Goal: Task Accomplishment & Management: Manage account settings

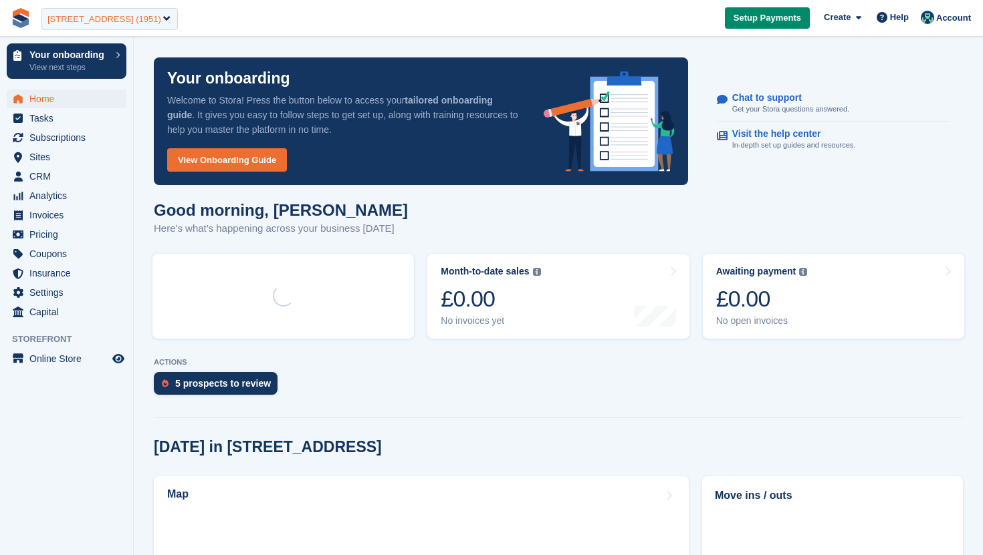
click at [144, 15] on div "96 Stratford Road (1951)" at bounding box center [104, 19] width 114 height 13
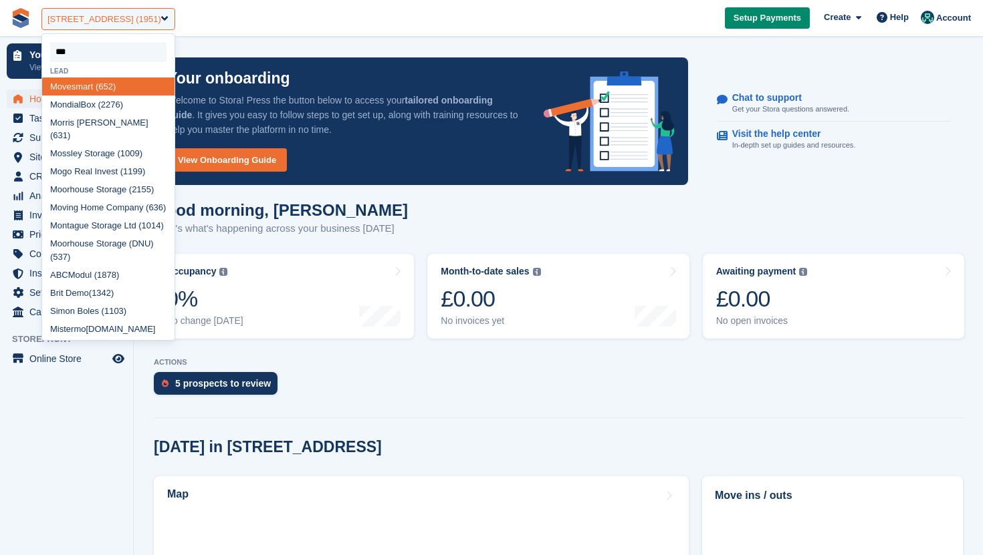
type input "****"
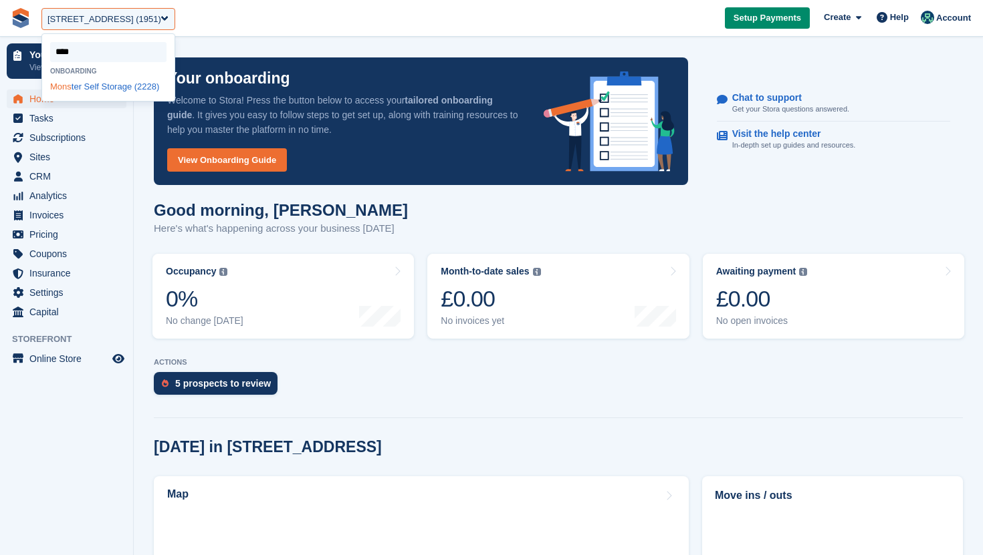
click at [120, 96] on div "Mons ter Self Storage (2228)" at bounding box center [108, 87] width 132 height 18
select select "****"
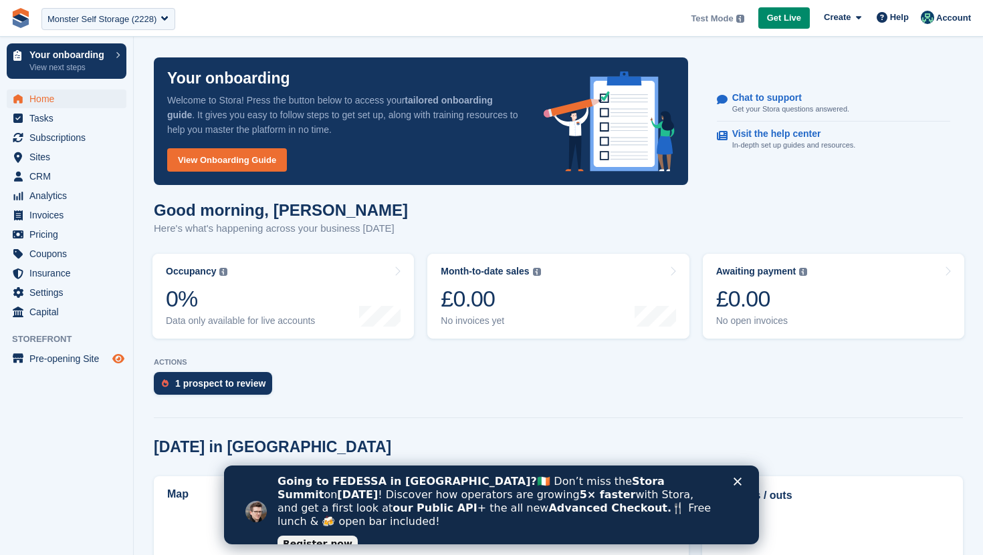
click at [116, 354] on icon "Preview store" at bounding box center [118, 359] width 12 height 11
click at [59, 158] on span "Sites" at bounding box center [69, 157] width 80 height 19
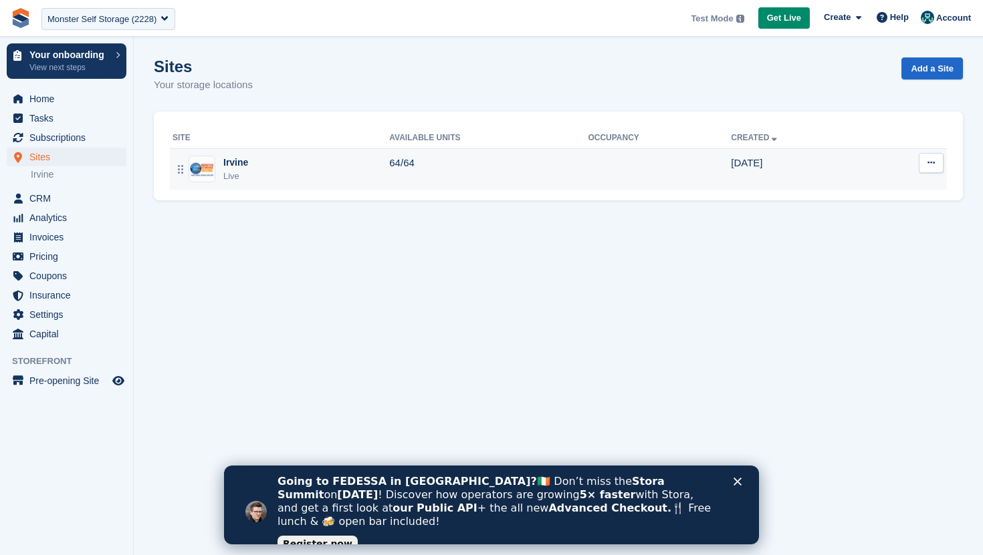
click at [481, 168] on td "64/64" at bounding box center [488, 168] width 199 height 41
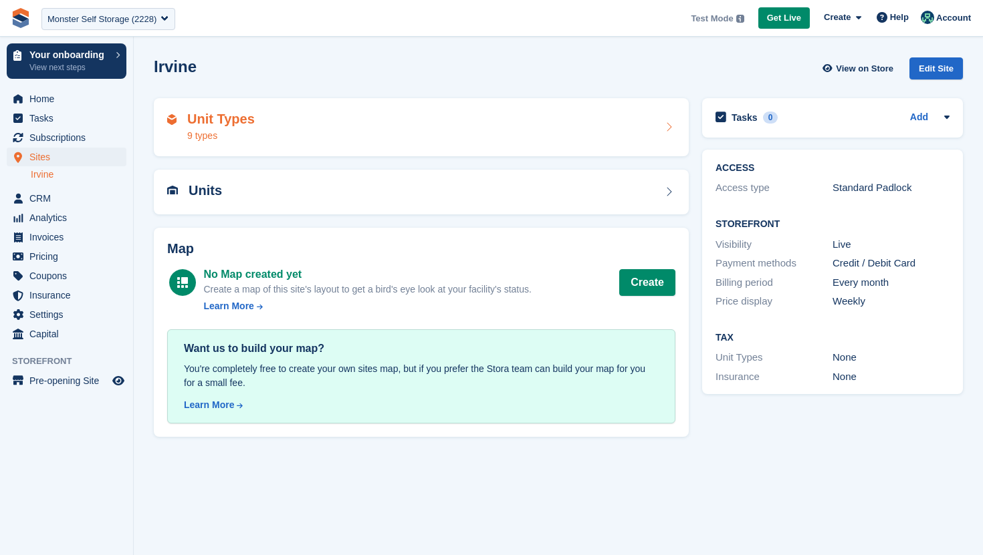
click at [513, 142] on div "Unit Types 9 types" at bounding box center [421, 128] width 508 height 32
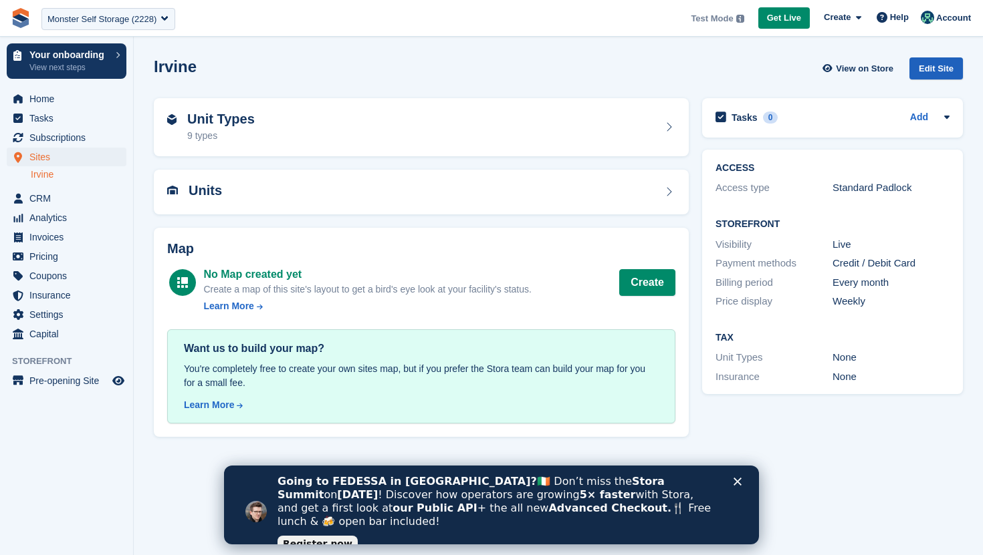
click at [927, 59] on div "Edit Site" at bounding box center [935, 68] width 53 height 22
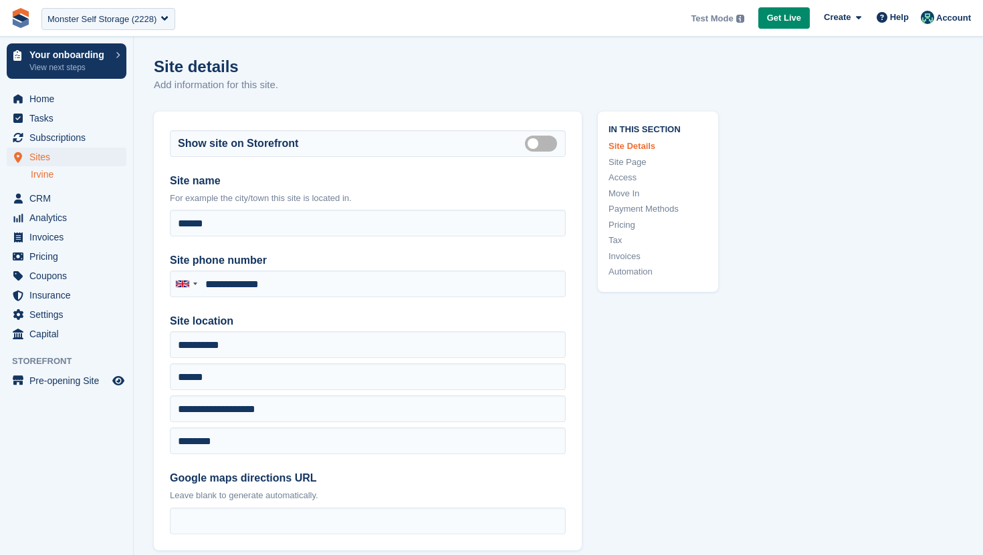
type input "**********"
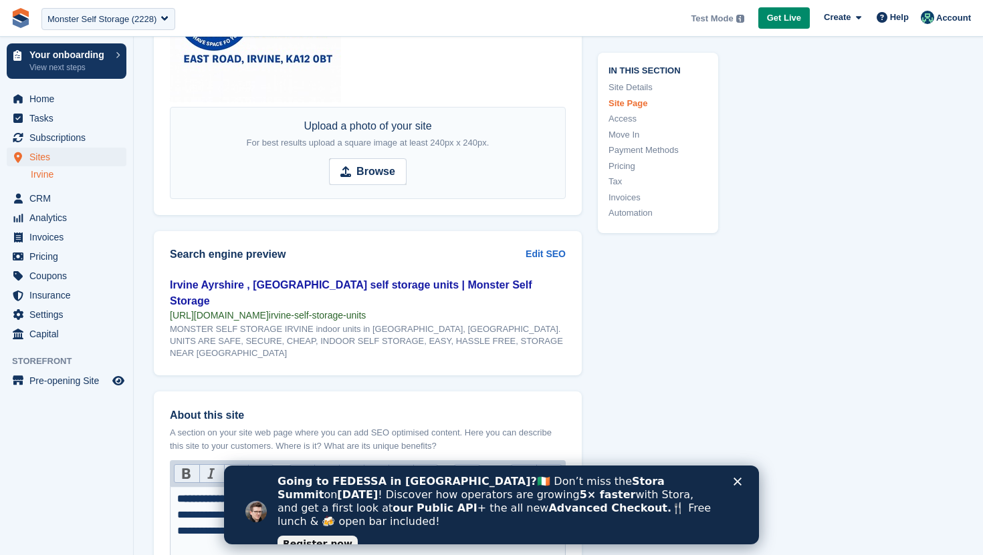
scroll to position [1880, 0]
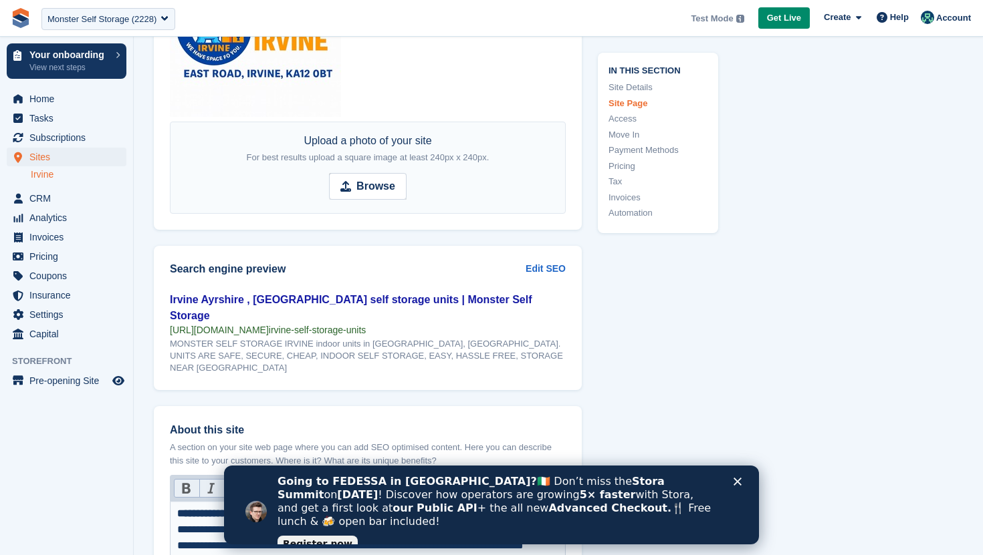
click at [628, 162] on link "Pricing" at bounding box center [657, 165] width 99 height 13
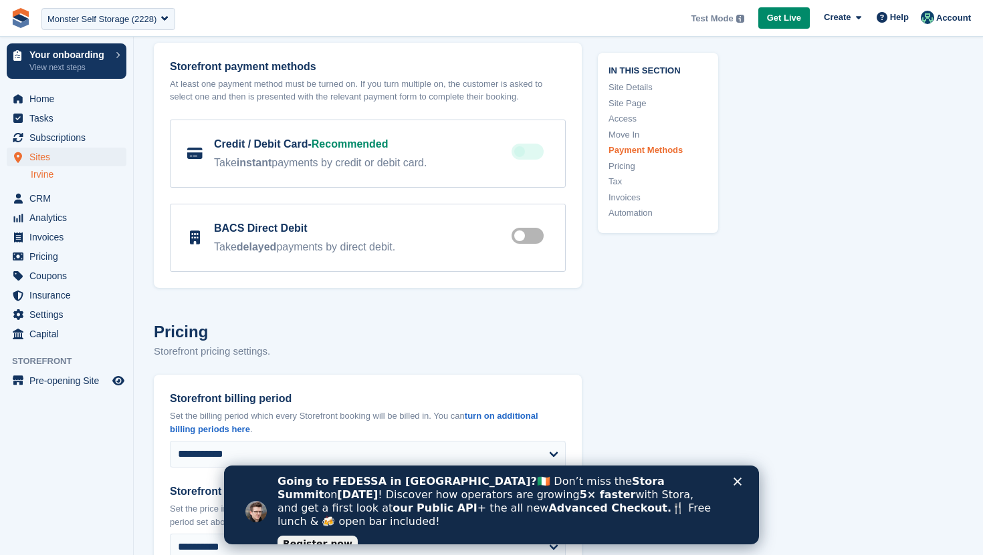
scroll to position [4780, 0]
click at [58, 97] on span "Home" at bounding box center [69, 99] width 80 height 19
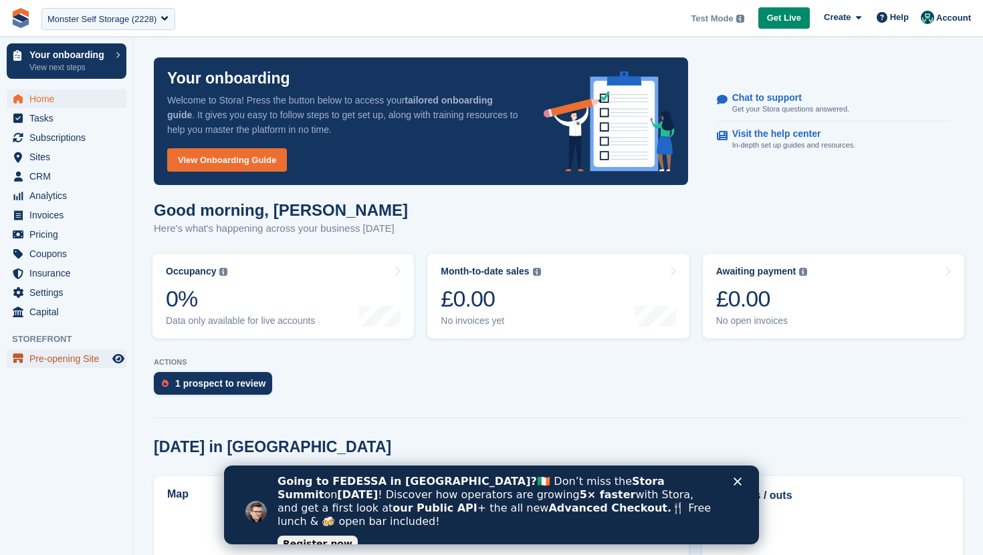
click at [76, 352] on span "Pre-opening Site" at bounding box center [69, 359] width 80 height 19
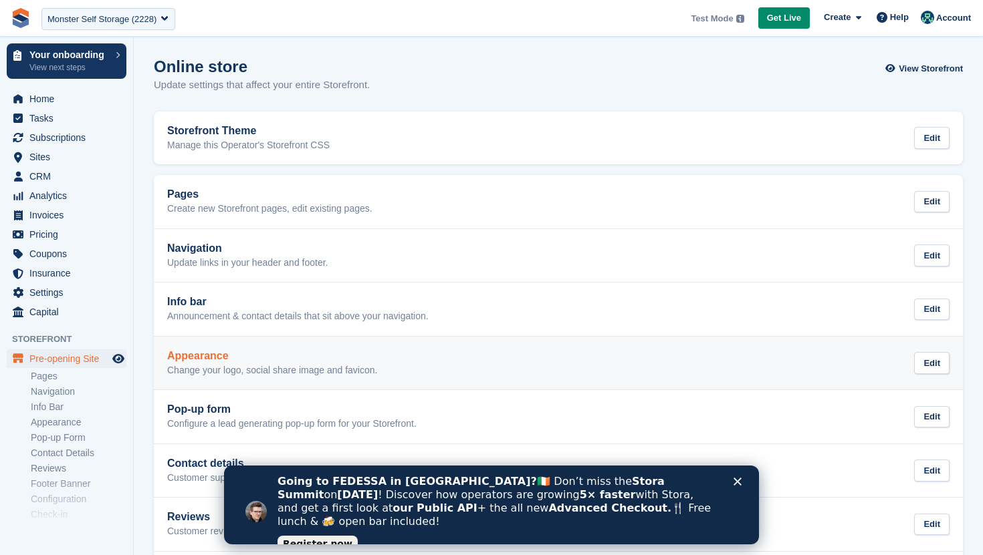
click at [227, 366] on p "Change your logo, social share image and favicon." at bounding box center [272, 371] width 210 height 12
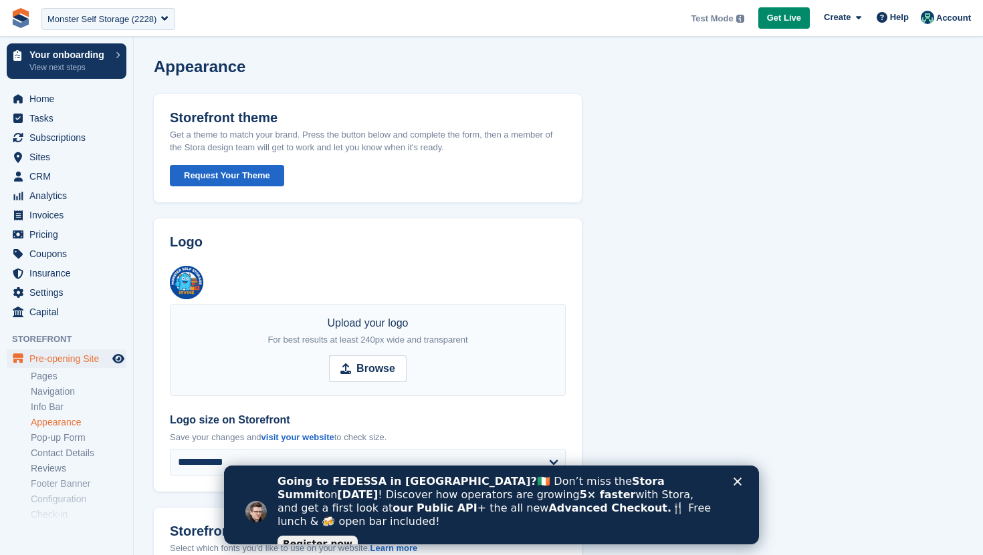
click at [225, 172] on button "Request Your Theme" at bounding box center [227, 176] width 114 height 22
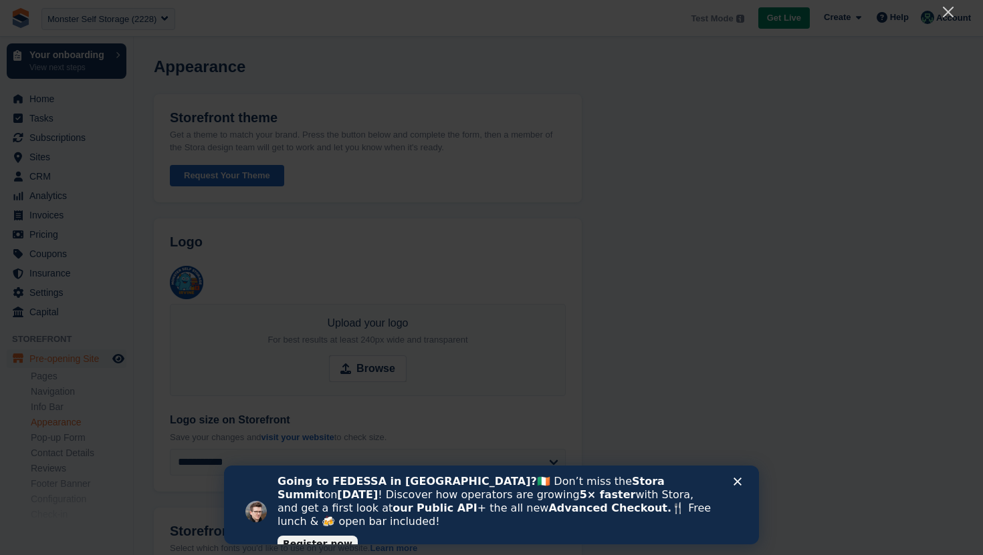
click at [741, 481] on icon "Close" at bounding box center [737, 482] width 8 height 8
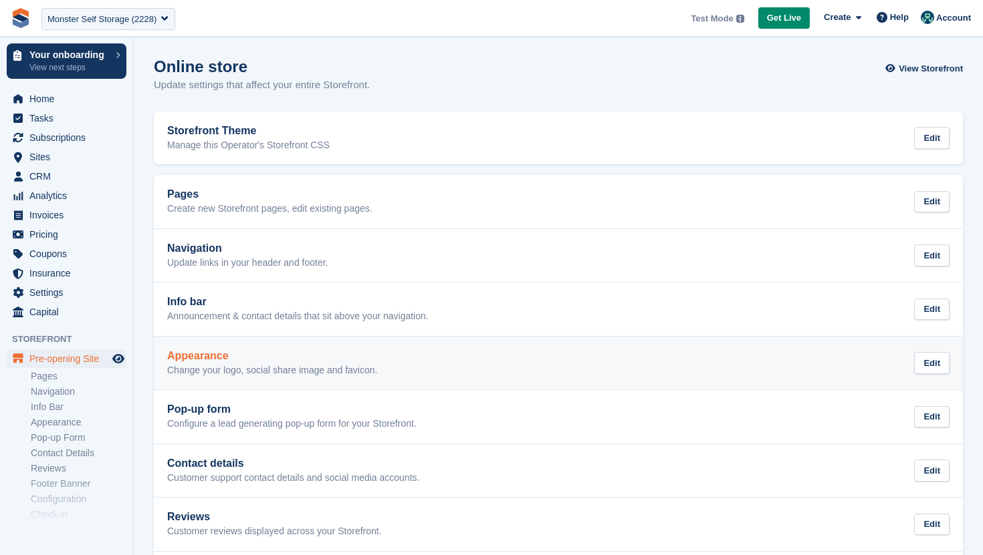
click at [224, 362] on h2 "Appearance" at bounding box center [272, 356] width 210 height 12
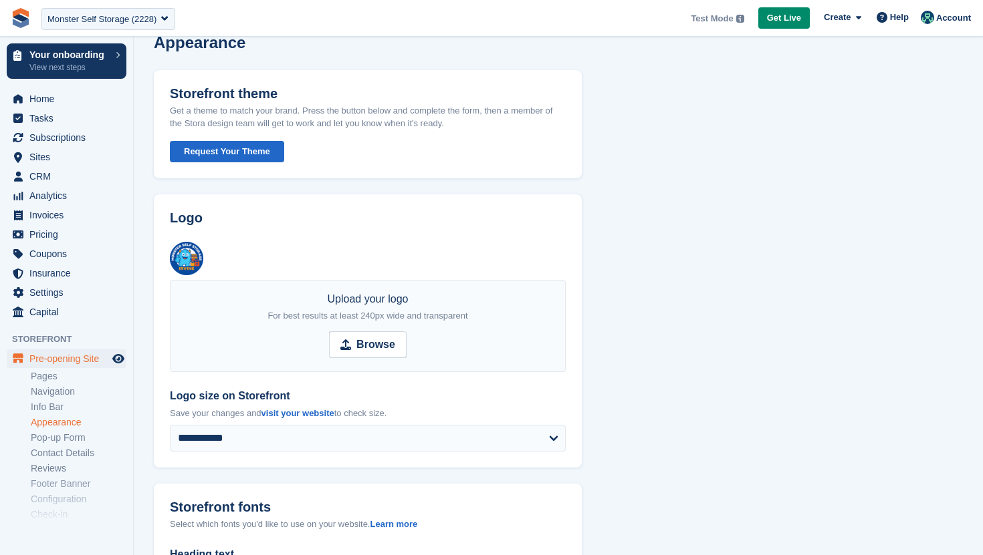
scroll to position [74, 0]
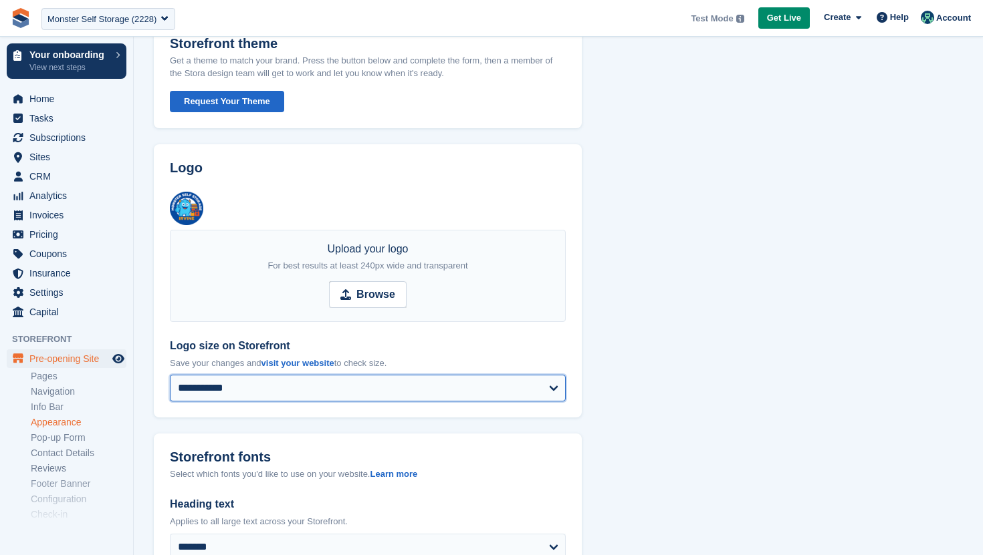
click at [221, 383] on select "**********" at bounding box center [368, 388] width 396 height 27
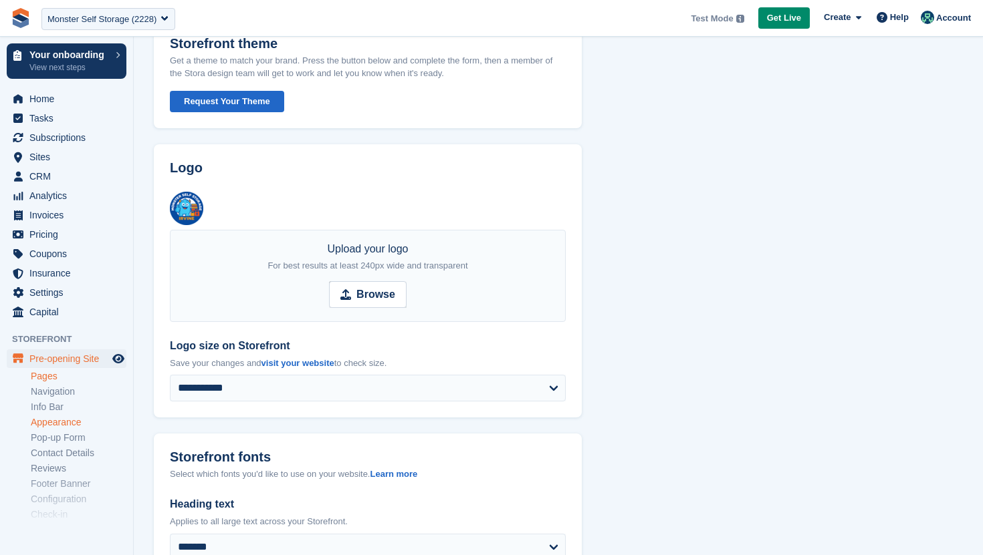
click at [53, 372] on link "Pages" at bounding box center [79, 376] width 96 height 13
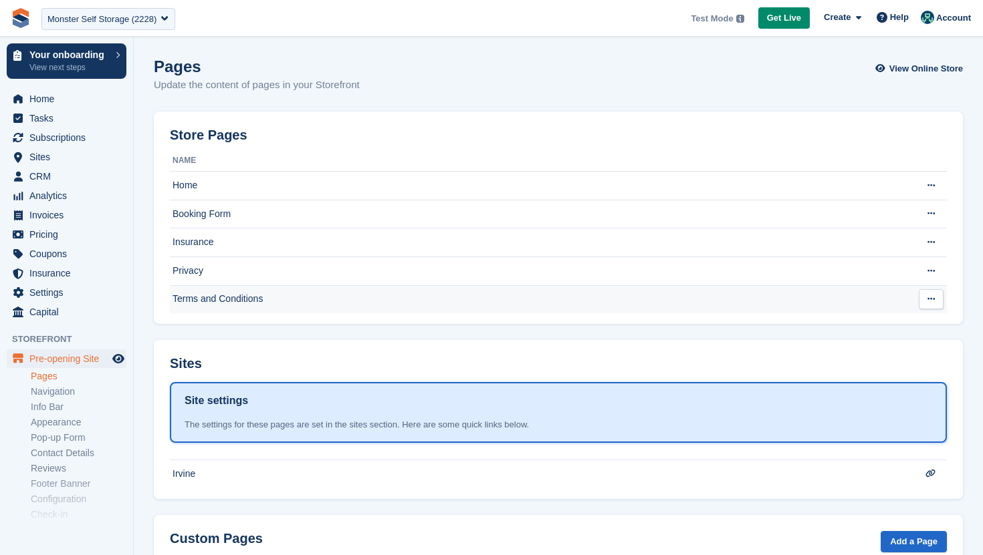
click at [202, 308] on td "Terms and Conditions" at bounding box center [539, 299] width 738 height 28
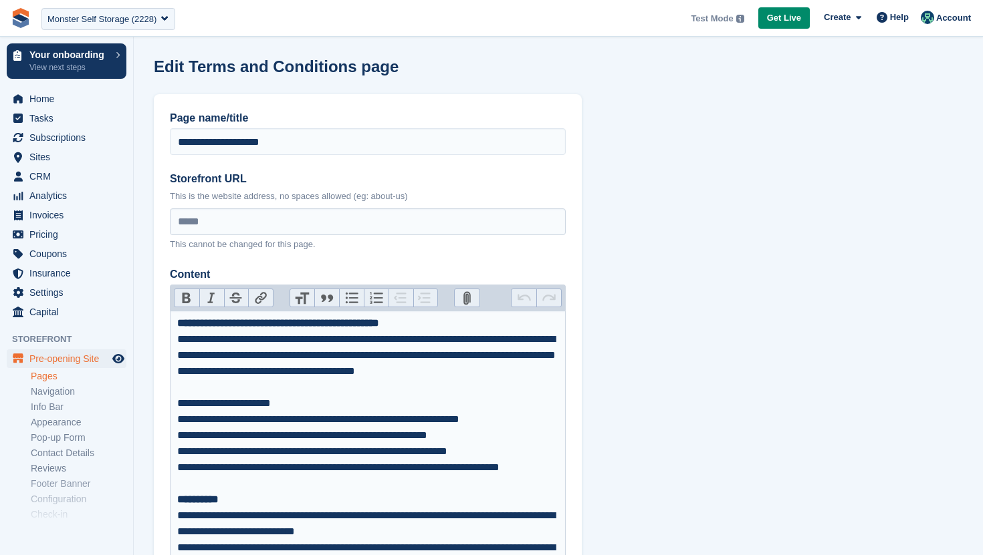
click at [40, 380] on link "Pages" at bounding box center [79, 376] width 96 height 13
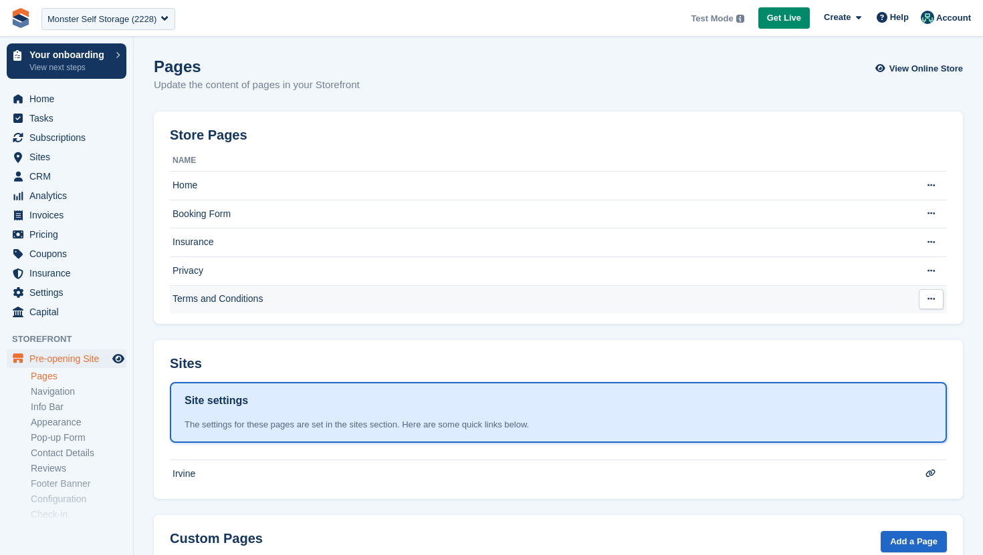
click at [217, 293] on td "Terms and Conditions" at bounding box center [539, 299] width 738 height 28
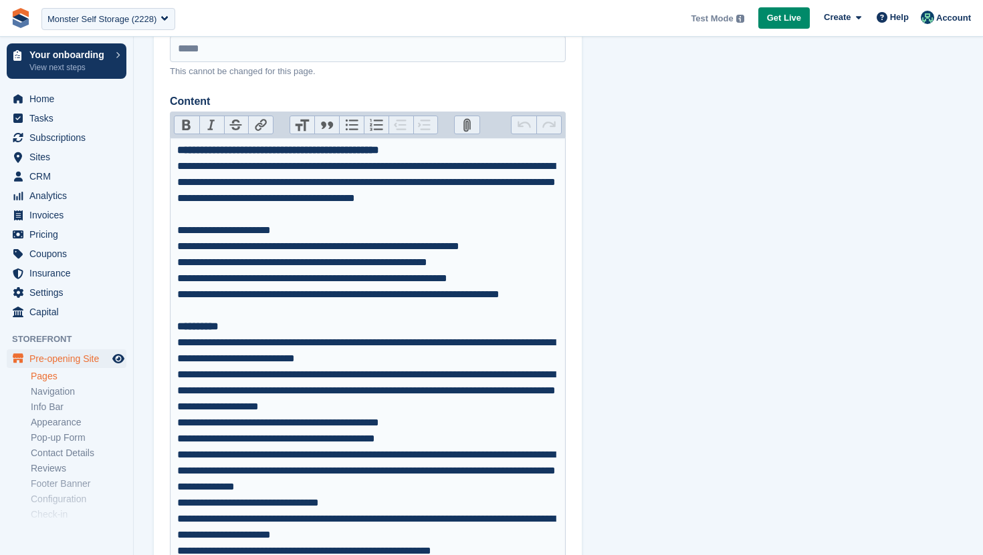
scroll to position [176, 0]
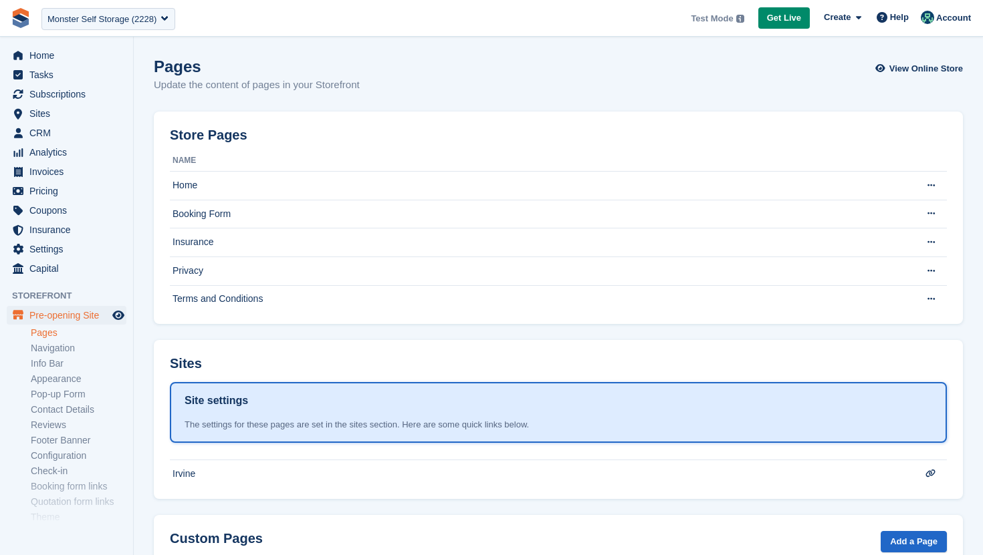
scroll to position [92, 0]
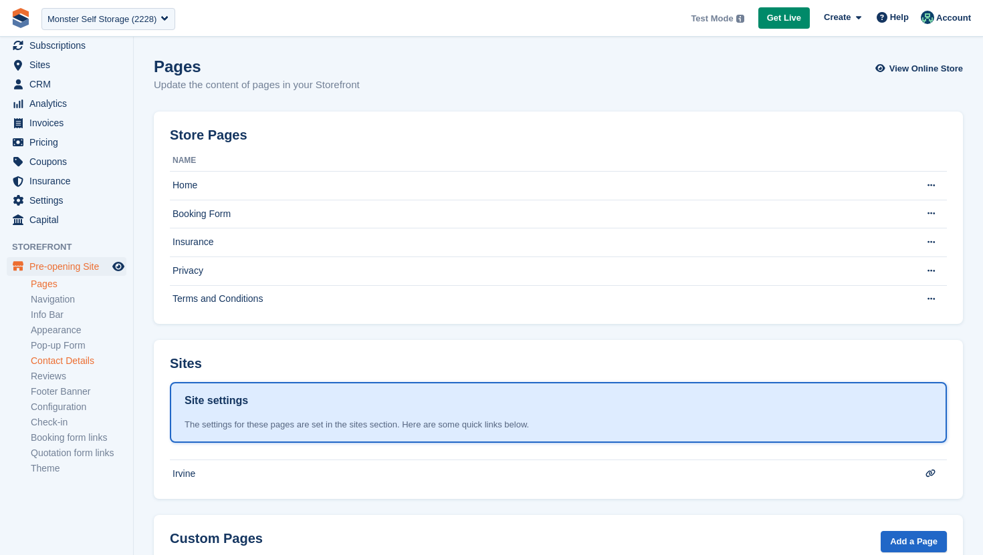
click at [61, 358] on link "Contact Details" at bounding box center [79, 361] width 96 height 13
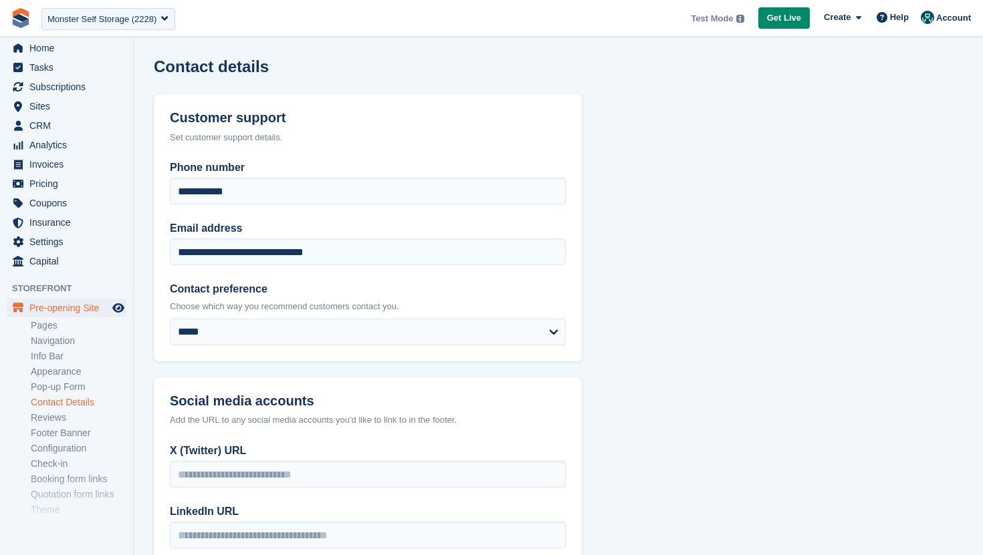
scroll to position [92, 0]
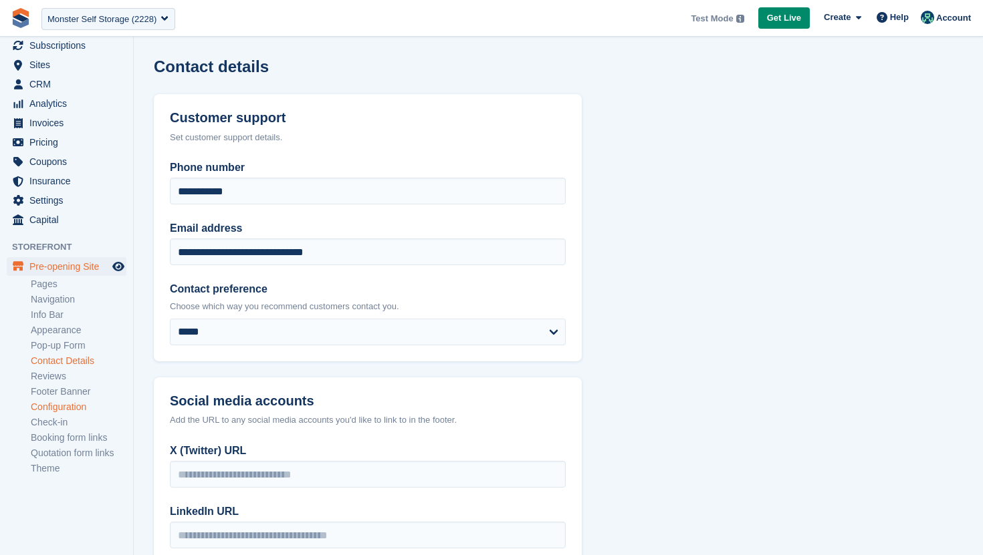
click at [63, 402] on link "Configuration" at bounding box center [79, 407] width 96 height 13
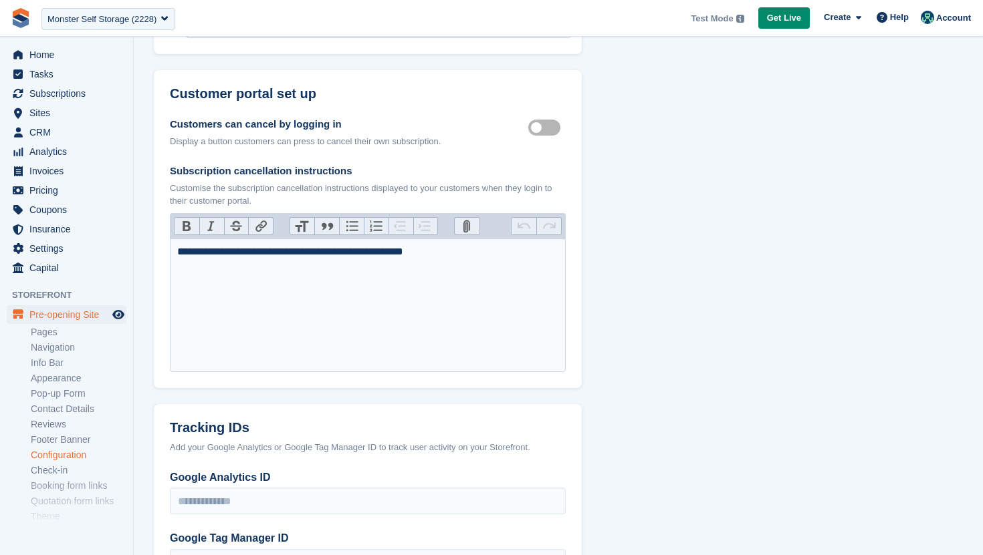
scroll to position [92, 0]
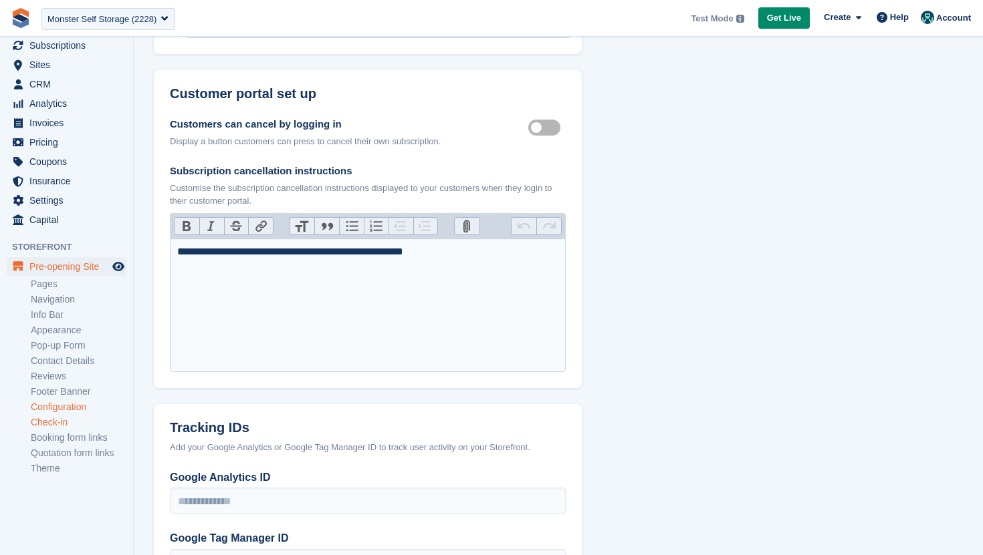
click at [65, 422] on link "Check-in" at bounding box center [79, 422] width 96 height 13
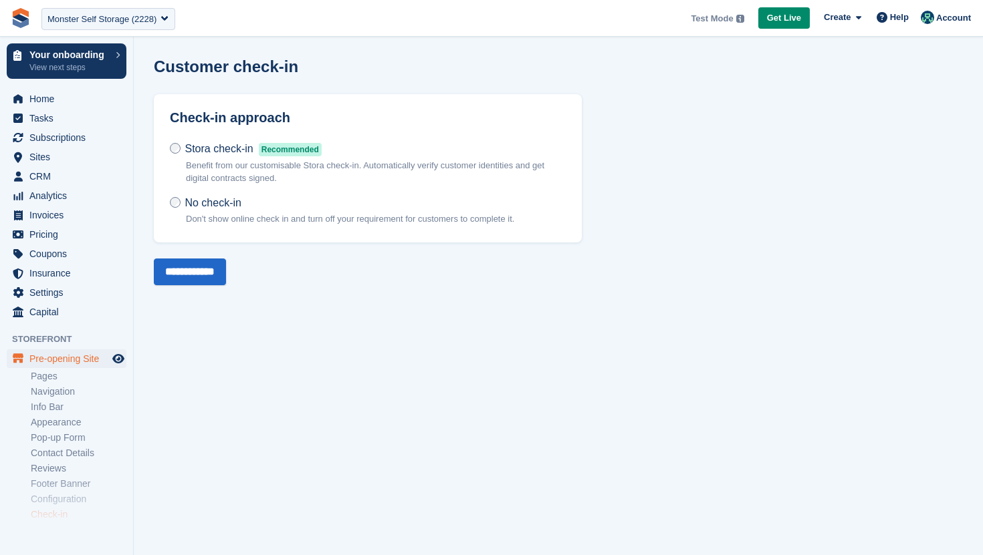
click at [268, 144] on span "Recommended" at bounding box center [290, 149] width 63 height 13
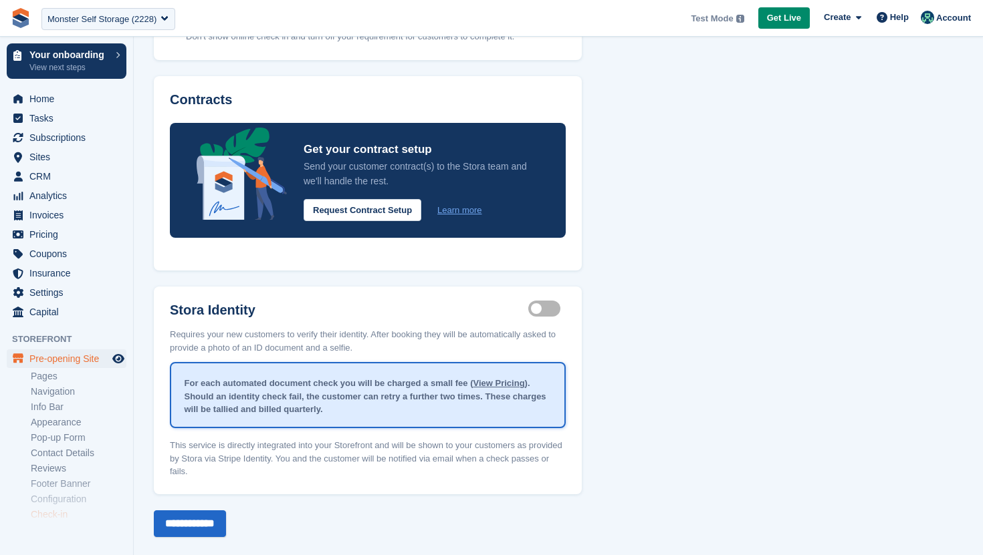
scroll to position [199, 0]
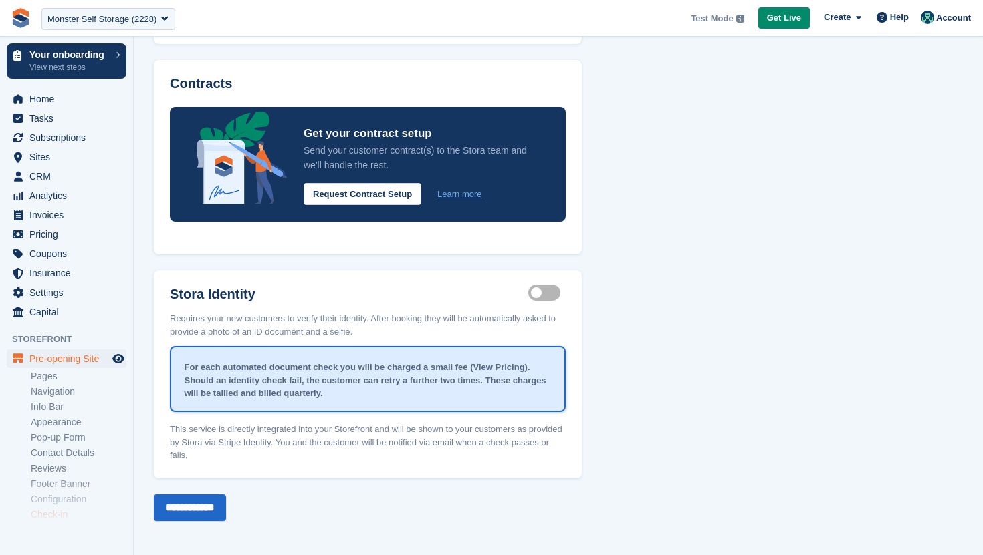
click at [547, 292] on label "Identity proof enabled" at bounding box center [546, 293] width 37 height 2
click at [70, 144] on span "Subscriptions" at bounding box center [69, 137] width 80 height 19
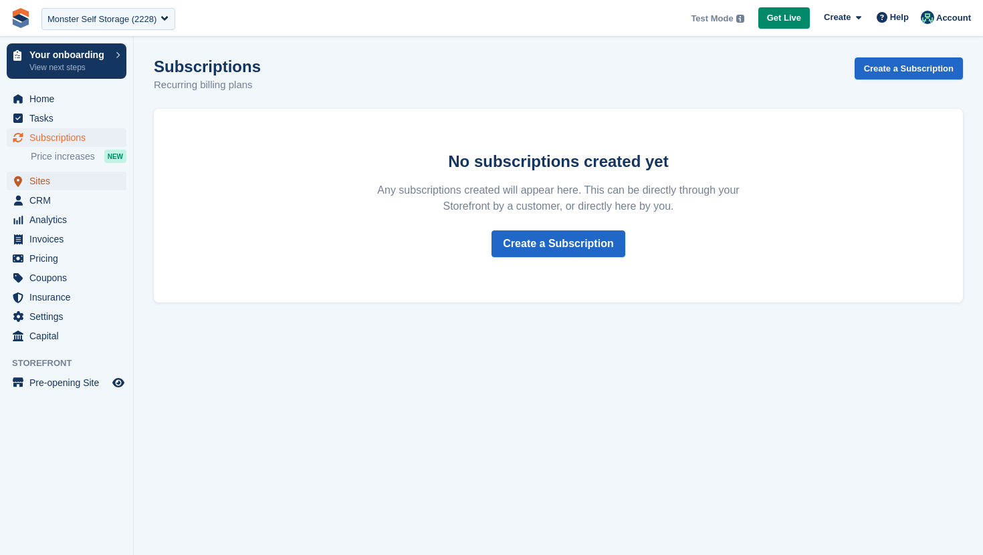
click at [78, 181] on span "Sites" at bounding box center [69, 181] width 80 height 19
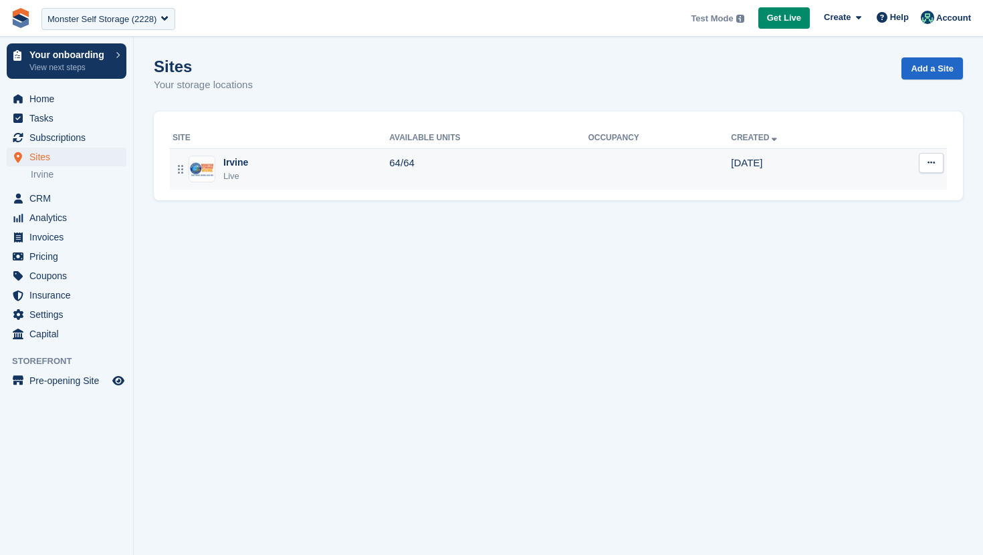
click at [295, 166] on div "Irvine Live" at bounding box center [280, 169] width 217 height 27
